Goal: Information Seeking & Learning: Learn about a topic

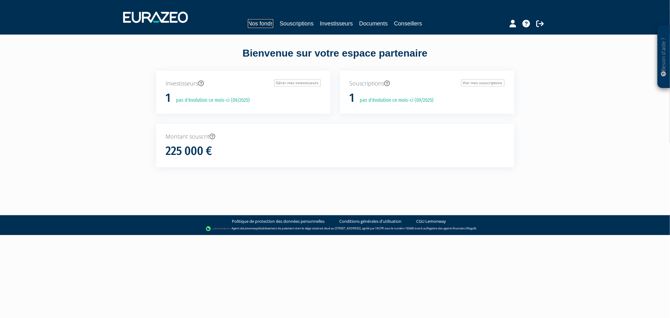
click at [256, 26] on link "Nos fonds" at bounding box center [260, 23] width 25 height 9
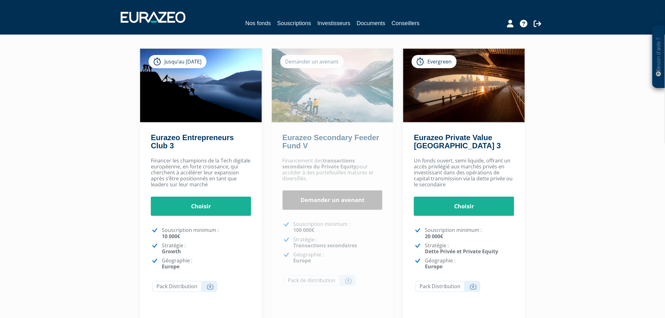
scroll to position [70, 0]
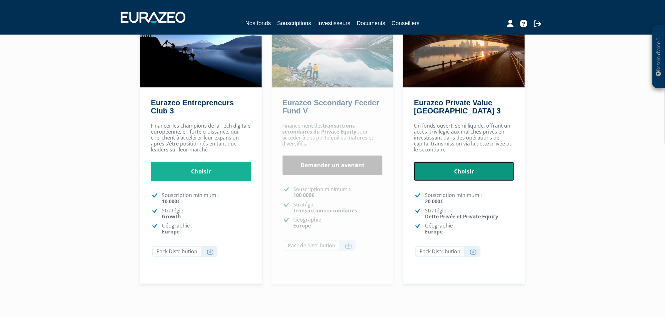
click at [464, 168] on link "Choisir" at bounding box center [464, 171] width 100 height 19
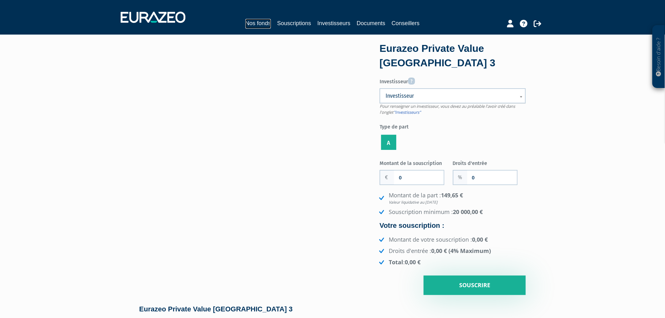
click at [255, 20] on link "Nos fonds" at bounding box center [257, 24] width 25 height 10
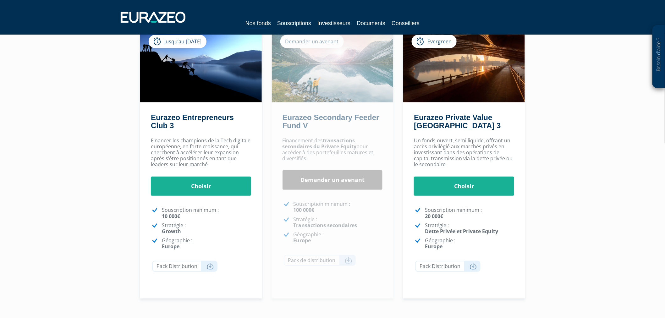
scroll to position [70, 0]
